Goal: Task Accomplishment & Management: Complete application form

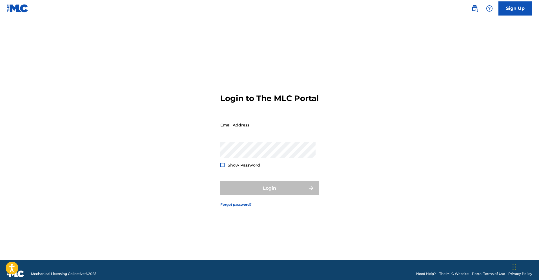
click at [246, 131] on input "Email Address" at bounding box center [267, 125] width 95 height 16
type input "[EMAIL_ADDRESS][DOMAIN_NAME]"
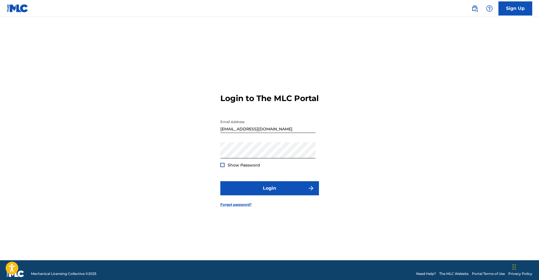
click at [223, 167] on div at bounding box center [222, 165] width 4 height 4
click at [268, 192] on button "Login" at bounding box center [269, 188] width 99 height 14
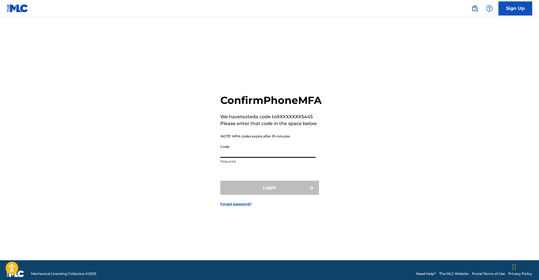
click at [244, 157] on input "Code" at bounding box center [267, 150] width 95 height 16
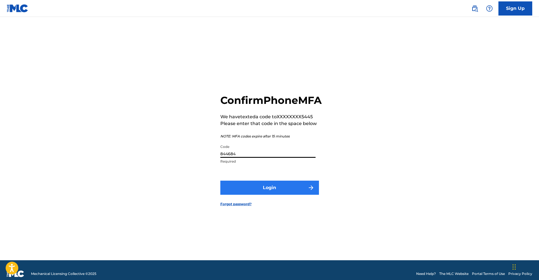
type input "844684"
click at [279, 193] on button "Login" at bounding box center [269, 187] width 99 height 14
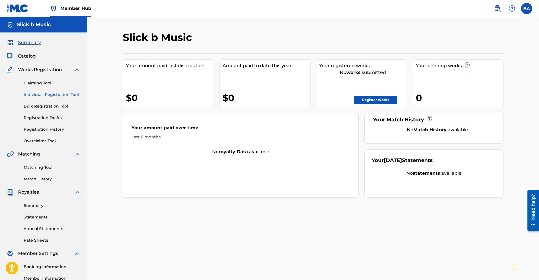
click at [28, 94] on link "Individual Registration Tool" at bounding box center [52, 95] width 57 height 6
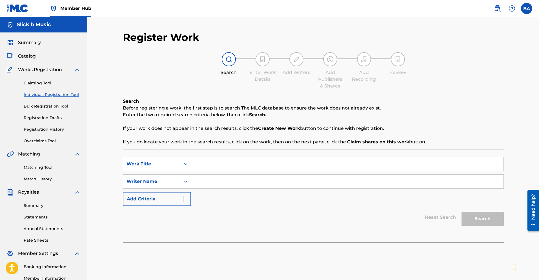
click at [482, 219] on div "Search" at bounding box center [481, 217] width 45 height 23
click at [224, 163] on input "Search Form" at bounding box center [347, 164] width 313 height 14
type input "amazin"
drag, startPoint x: 219, startPoint y: 162, endPoint x: 199, endPoint y: 168, distance: 21.2
click at [198, 168] on input "amazin" at bounding box center [347, 164] width 313 height 14
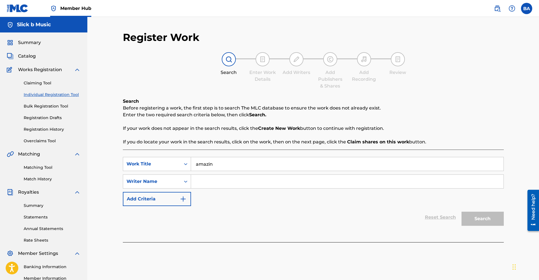
drag, startPoint x: 216, startPoint y: 165, endPoint x: 194, endPoint y: 165, distance: 22.3
click at [194, 165] on input "amazin" at bounding box center [347, 164] width 313 height 14
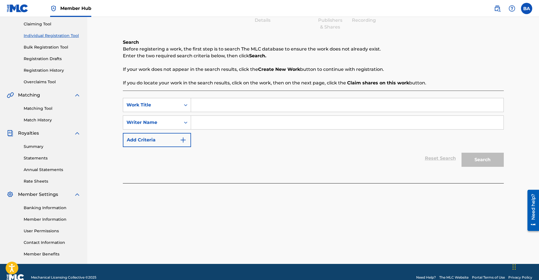
scroll to position [70, 0]
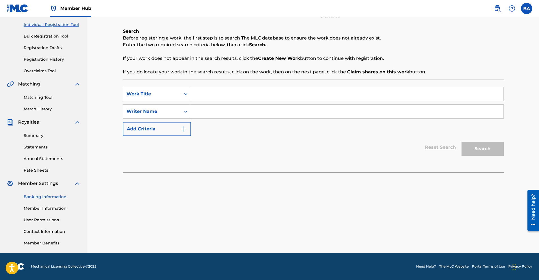
click at [52, 197] on link "Banking Information" at bounding box center [52, 197] width 57 height 6
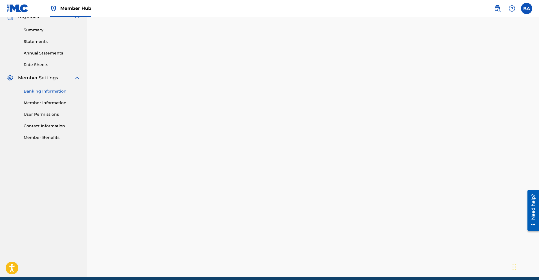
scroll to position [200, 0]
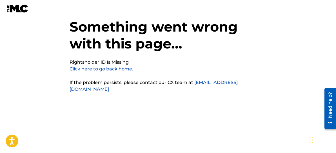
scroll to position [14, 0]
click at [113, 70] on link "Click here to go back home." at bounding box center [102, 68] width 64 height 5
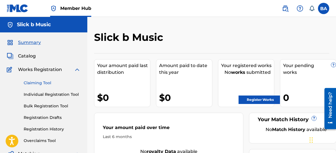
click at [40, 81] on link "Claiming Tool" at bounding box center [52, 83] width 57 height 6
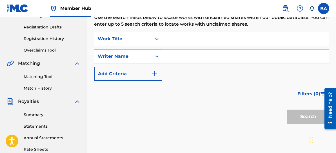
scroll to position [81, 0]
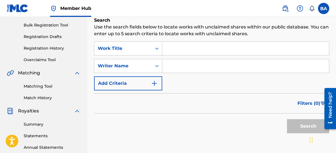
click at [179, 50] on input "Search Form" at bounding box center [245, 49] width 167 height 14
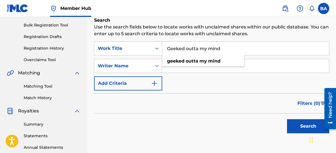
type input "Geeked outta my mind"
click at [287, 119] on button "Search" at bounding box center [308, 126] width 42 height 14
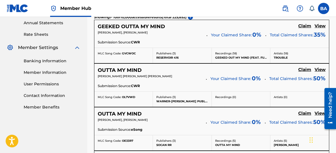
scroll to position [178, 0]
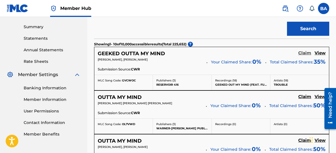
click at [301, 53] on h5 "Claim" at bounding box center [305, 52] width 13 height 5
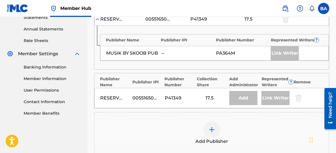
scroll to position [208, 0]
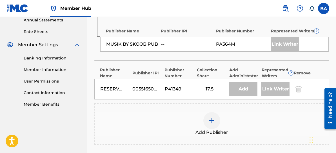
click at [213, 121] on img at bounding box center [212, 120] width 7 height 7
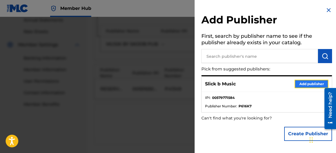
click at [306, 86] on button "Add publisher" at bounding box center [312, 84] width 34 height 8
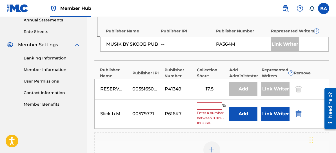
click at [200, 105] on input "text" at bounding box center [209, 105] width 25 height 7
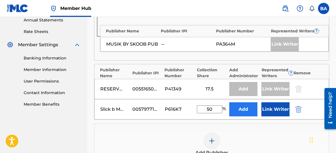
type input "50"
click at [244, 111] on button "Add" at bounding box center [243, 109] width 28 height 14
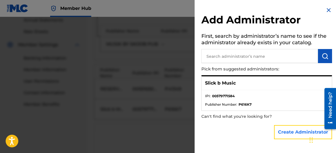
click at [282, 132] on button "Create Administrator" at bounding box center [303, 132] width 58 height 14
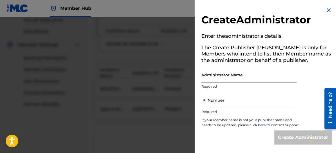
click at [235, 76] on input "Administrator Name" at bounding box center [249, 75] width 95 height 16
click at [329, 10] on img at bounding box center [329, 10] width 7 height 7
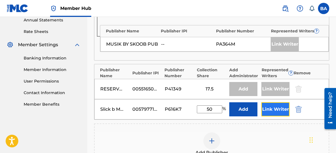
click at [268, 109] on button "Link Writer" at bounding box center [276, 109] width 28 height 14
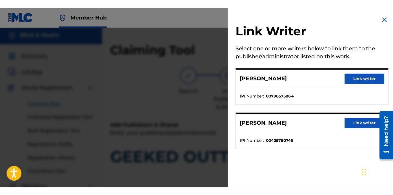
scroll to position [0, 0]
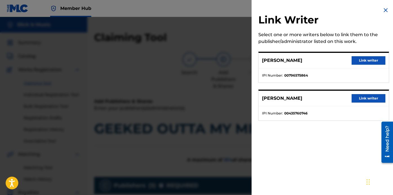
click at [336, 9] on img at bounding box center [386, 10] width 7 height 7
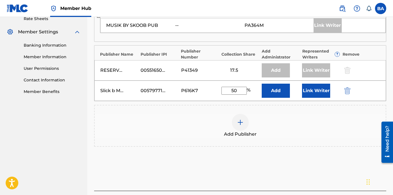
scroll to position [221, 0]
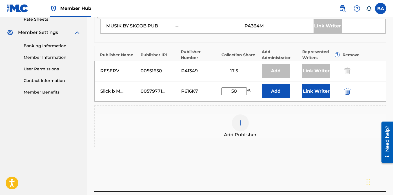
click at [216, 86] on div "Slick b Music 00579771584 P616K7 50 % Add Link Writer" at bounding box center [240, 91] width 292 height 20
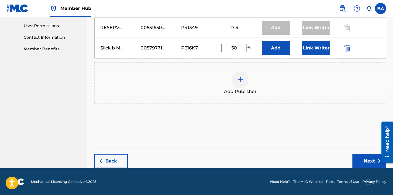
scroll to position [264, 0]
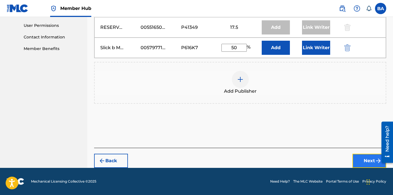
click at [336, 153] on button "Next" at bounding box center [370, 160] width 34 height 14
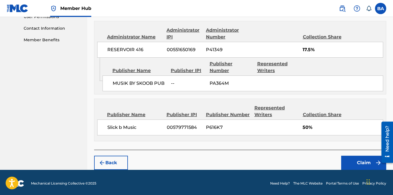
scroll to position [275, 0]
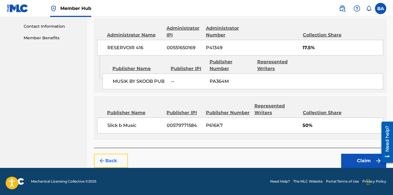
click at [103, 153] on img "submit" at bounding box center [102, 160] width 7 height 7
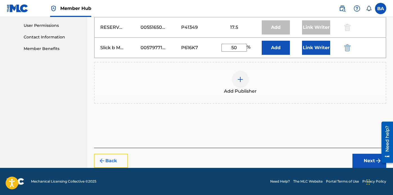
click at [103, 153] on img "submit" at bounding box center [102, 160] width 7 height 7
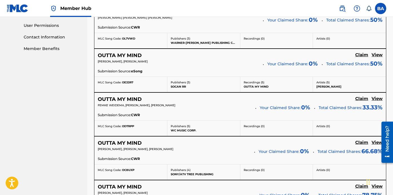
scroll to position [158, 0]
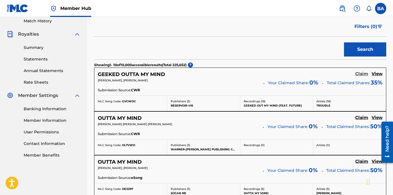
click at [336, 73] on h5 "Claim" at bounding box center [361, 73] width 13 height 5
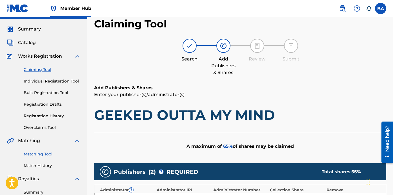
scroll to position [1, 0]
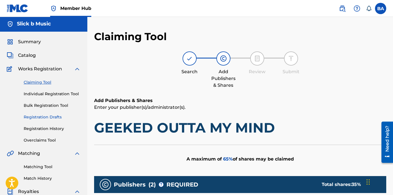
click at [43, 116] on link "Registration Drafts" at bounding box center [52, 117] width 57 height 6
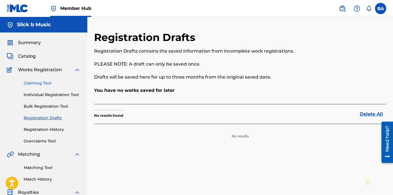
click at [38, 83] on link "Claiming Tool" at bounding box center [52, 83] width 57 height 6
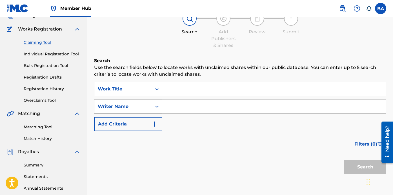
click at [157, 113] on div "Writer Name" at bounding box center [128, 106] width 68 height 14
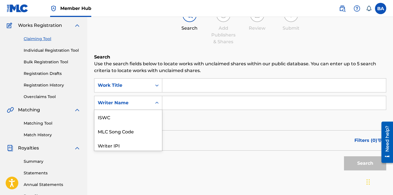
scroll to position [14, 0]
click at [171, 105] on input "Search Form" at bounding box center [274, 103] width 224 height 14
click at [157, 100] on icon "Search Form" at bounding box center [157, 103] width 6 height 6
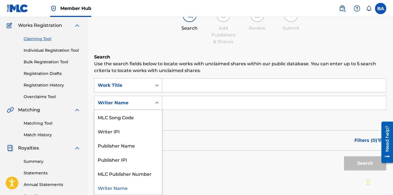
click at [157, 100] on icon "Search Form" at bounding box center [157, 103] width 6 height 6
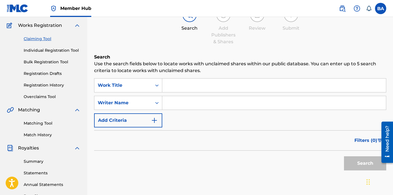
click at [171, 87] on input "Search Form" at bounding box center [274, 85] width 224 height 14
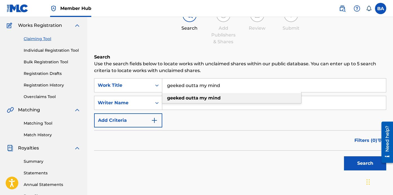
type input "geeked outta my mind"
click at [179, 98] on strong "geeked" at bounding box center [175, 97] width 17 height 5
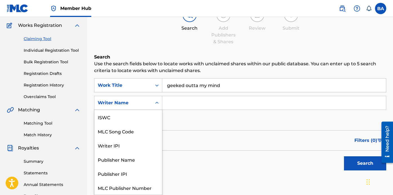
click at [156, 104] on icon "Search Form" at bounding box center [157, 103] width 6 height 6
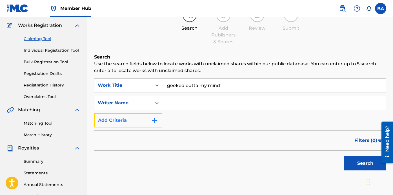
click at [153, 120] on img "Search Form" at bounding box center [154, 120] width 7 height 7
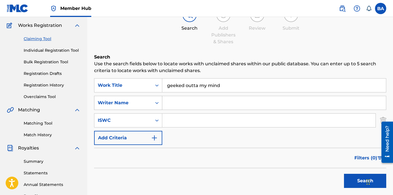
click at [157, 103] on icon "Search Form" at bounding box center [157, 103] width 6 height 6
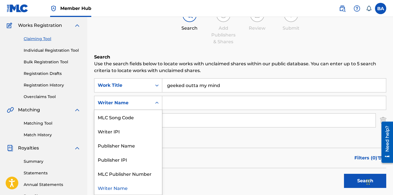
click at [157, 103] on icon "Search Form" at bounding box center [157, 103] width 6 height 6
click at [159, 104] on icon "Search Form" at bounding box center [157, 103] width 6 height 6
click at [125, 153] on div "Writer Name" at bounding box center [128, 187] width 68 height 14
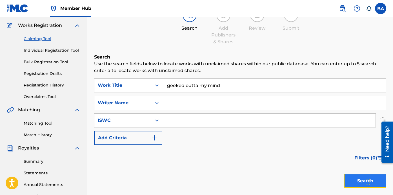
click at [336, 153] on button "Search" at bounding box center [365, 180] width 42 height 14
click at [227, 88] on input "geeked outta my mind" at bounding box center [274, 85] width 224 height 14
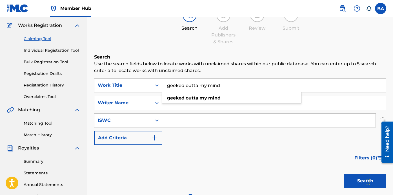
click at [336, 153] on button "Search" at bounding box center [365, 180] width 42 height 14
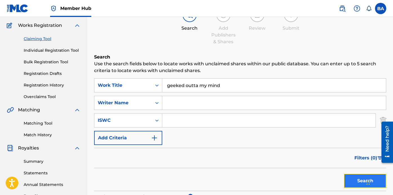
click at [336, 153] on button "Search" at bounding box center [365, 180] width 42 height 14
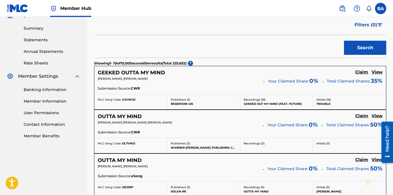
scroll to position [177, 0]
click at [336, 70] on h5 "Claim" at bounding box center [361, 72] width 13 height 5
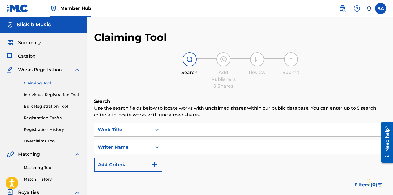
scroll to position [1, 0]
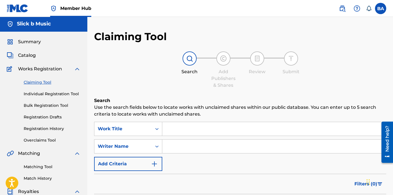
click at [201, 128] on input "Search Form" at bounding box center [274, 129] width 224 height 14
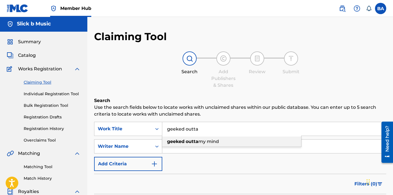
click at [171, 140] on strong "geeked" at bounding box center [175, 140] width 17 height 5
type input "geeked outta my mind"
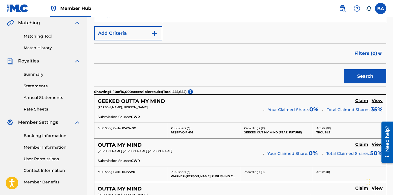
scroll to position [135, 0]
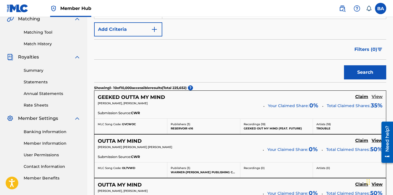
click at [336, 96] on h5 "View" at bounding box center [377, 96] width 11 height 5
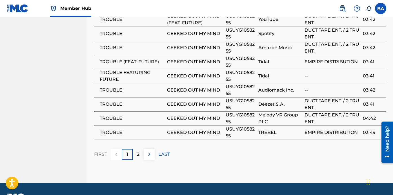
scroll to position [482, 0]
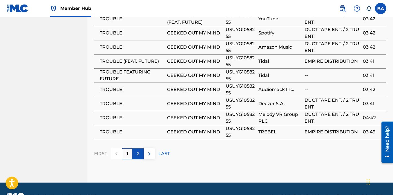
click at [137, 151] on p "2" at bounding box center [138, 153] width 3 height 7
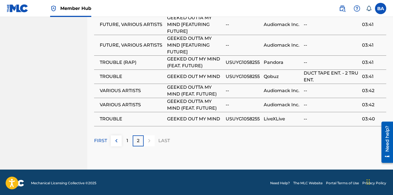
scroll to position [481, 0]
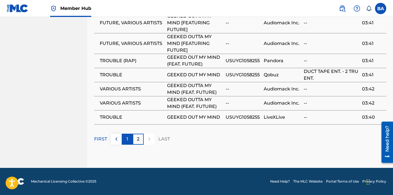
click at [126, 139] on div "1" at bounding box center [127, 138] width 11 height 11
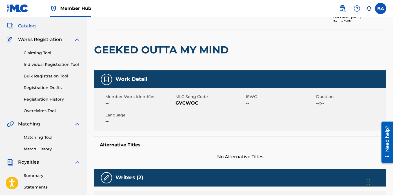
scroll to position [0, 0]
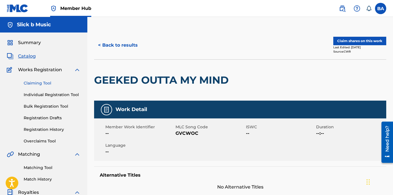
click at [36, 84] on link "Claiming Tool" at bounding box center [52, 83] width 57 height 6
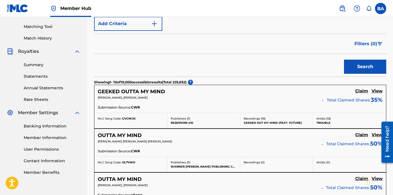
scroll to position [138, 0]
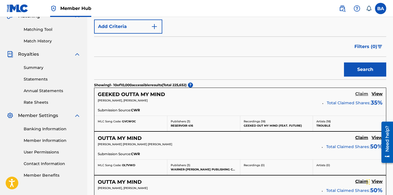
click at [336, 94] on h5 "Claim" at bounding box center [361, 93] width 13 height 5
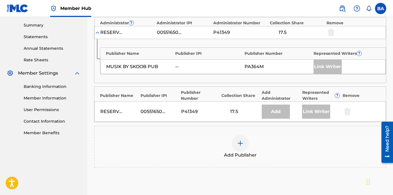
scroll to position [181, 0]
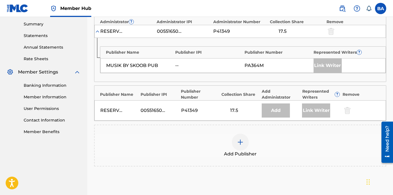
click at [239, 141] on img at bounding box center [240, 141] width 7 height 7
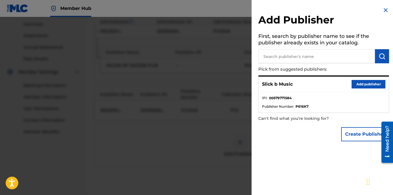
click at [336, 11] on img at bounding box center [386, 10] width 7 height 7
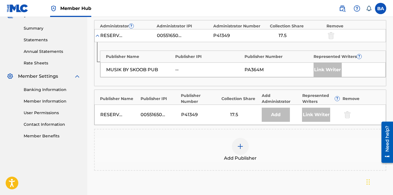
scroll to position [184, 0]
